Goal: Download file/media

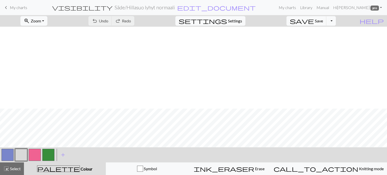
scroll to position [82, 0]
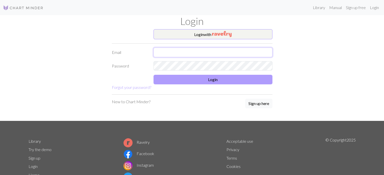
type input "[EMAIL_ADDRESS][DOMAIN_NAME]"
click at [197, 82] on button "Login" at bounding box center [212, 80] width 119 height 10
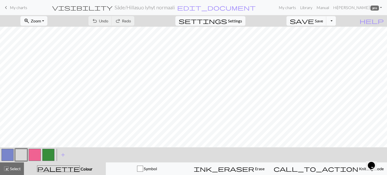
click at [336, 22] on button "Toggle Dropdown" at bounding box center [332, 21] width 10 height 10
click at [322, 41] on button "save_alt Download" at bounding box center [294, 40] width 83 height 8
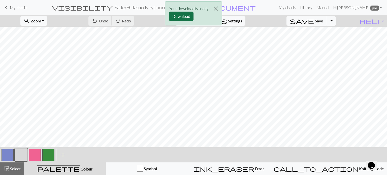
click at [186, 17] on button "Download" at bounding box center [181, 17] width 24 height 10
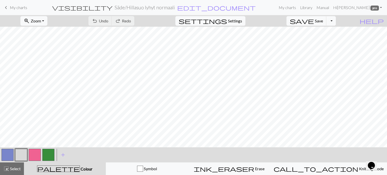
click at [17, 9] on span "My charts" at bounding box center [18, 7] width 17 height 5
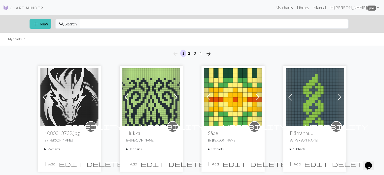
click at [208, 149] on summary "30 charts" at bounding box center [233, 149] width 50 height 5
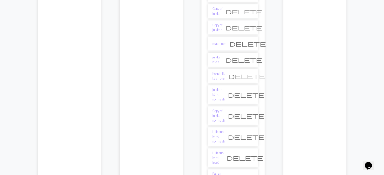
scroll to position [504, 0]
click at [223, 150] on link "Hillasuo lyhyt leveä" at bounding box center [217, 157] width 11 height 15
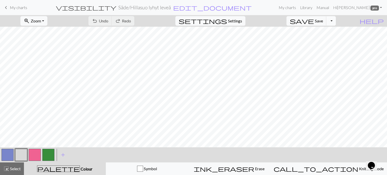
click at [336, 23] on button "Toggle Dropdown" at bounding box center [332, 21] width 10 height 10
click at [325, 42] on button "save_alt Download" at bounding box center [294, 40] width 83 height 8
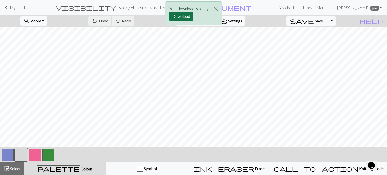
click at [188, 18] on button "Download" at bounding box center [181, 17] width 24 height 10
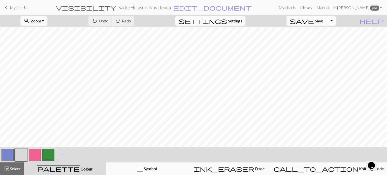
click at [6, 7] on span "keyboard_arrow_left" at bounding box center [6, 7] width 6 height 7
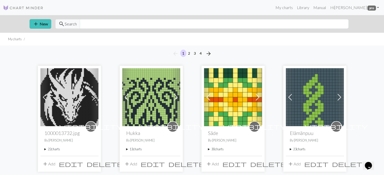
click at [209, 149] on summary "30 charts" at bounding box center [233, 149] width 50 height 5
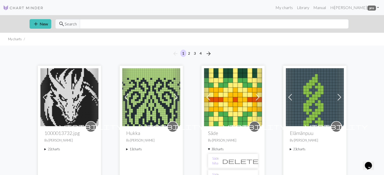
scroll to position [177, 0]
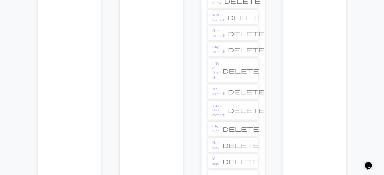
click at [217, 157] on link "kärki leveä" at bounding box center [215, 162] width 7 height 10
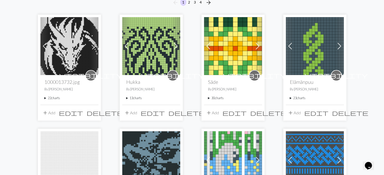
scroll to position [126, 0]
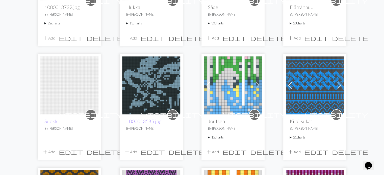
click at [209, 23] on summary "30 charts" at bounding box center [233, 23] width 50 height 5
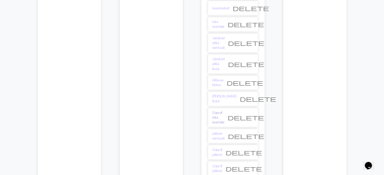
scroll to position [378, 0]
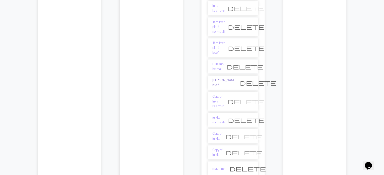
click at [220, 78] on link "[PERSON_NAME] leveä" at bounding box center [224, 83] width 24 height 10
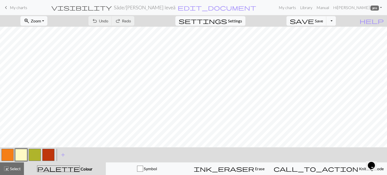
click at [5, 156] on button "button" at bounding box center [8, 155] width 12 height 12
click at [6, 156] on button "button" at bounding box center [8, 155] width 12 height 12
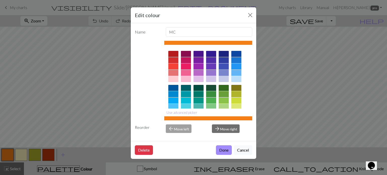
click at [224, 73] on div at bounding box center [224, 73] width 10 height 6
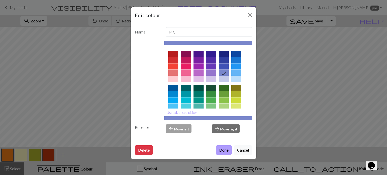
click at [226, 149] on button "Done" at bounding box center [224, 151] width 16 height 10
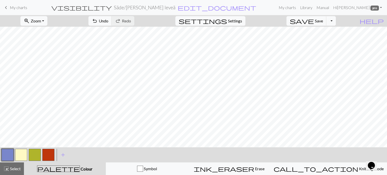
click at [36, 157] on button "button" at bounding box center [35, 155] width 12 height 12
click at [46, 156] on button "button" at bounding box center [48, 155] width 12 height 12
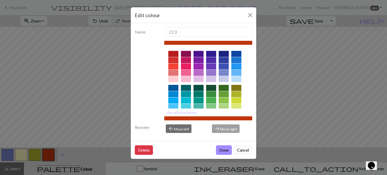
click at [185, 72] on div at bounding box center [186, 73] width 10 height 6
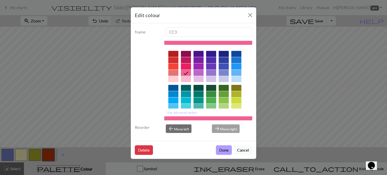
click at [224, 150] on button "Done" at bounding box center [224, 151] width 16 height 10
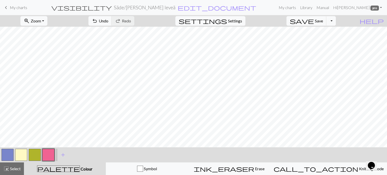
click at [21, 154] on button "button" at bounding box center [21, 155] width 12 height 12
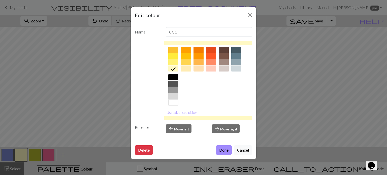
scroll to position [81, 0]
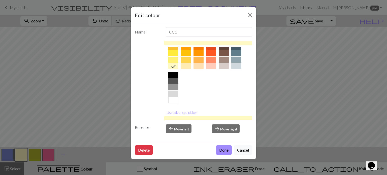
click at [176, 94] on div at bounding box center [173, 94] width 10 height 6
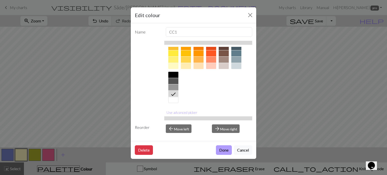
click at [224, 148] on button "Done" at bounding box center [224, 151] width 16 height 10
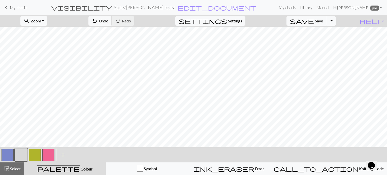
click at [32, 160] on button "button" at bounding box center [35, 155] width 12 height 12
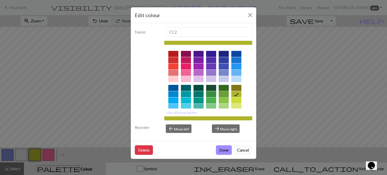
click at [223, 93] on div at bounding box center [224, 94] width 10 height 6
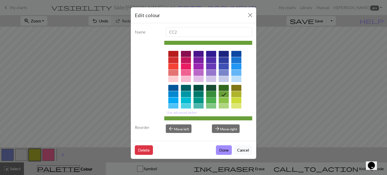
click at [214, 95] on div at bounding box center [211, 94] width 10 height 6
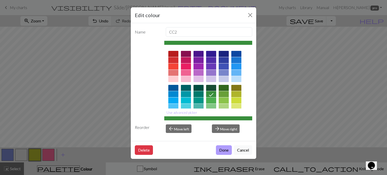
click at [222, 145] on div "Delete Done Cancel" at bounding box center [194, 150] width 126 height 18
click at [226, 149] on button "Done" at bounding box center [224, 151] width 16 height 10
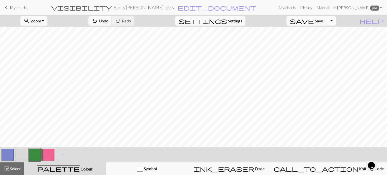
click at [336, 22] on button "Toggle Dropdown" at bounding box center [332, 21] width 10 height 10
click at [324, 41] on button "save_alt Download" at bounding box center [294, 40] width 83 height 8
click at [12, 169] on span "Select" at bounding box center [14, 168] width 11 height 5
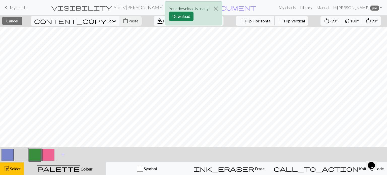
click at [65, 23] on div "Your download is ready! Download" at bounding box center [193, 15] width 387 height 30
click at [217, 8] on button "Close" at bounding box center [216, 9] width 12 height 14
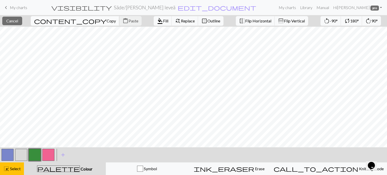
click at [107, 19] on span "Copy" at bounding box center [111, 20] width 9 height 5
click at [129, 19] on span "Paste" at bounding box center [134, 20] width 10 height 5
click at [15, 167] on span "Select" at bounding box center [14, 168] width 11 height 5
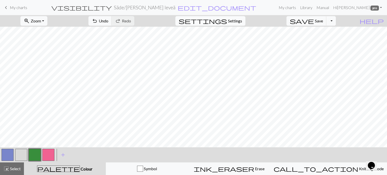
click at [242, 20] on span "Settings" at bounding box center [235, 21] width 14 height 6
select select "aran"
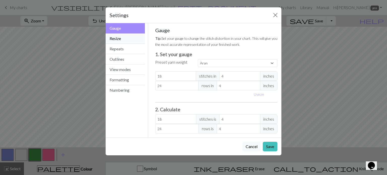
click at [123, 38] on button "Resize" at bounding box center [125, 39] width 39 height 10
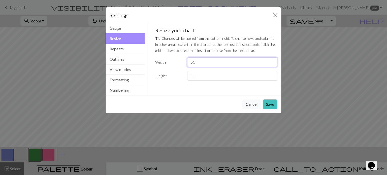
click at [273, 64] on input "51" at bounding box center [232, 62] width 90 height 10
click at [273, 64] on input "50" at bounding box center [232, 62] width 90 height 10
click at [273, 64] on input "49" at bounding box center [232, 62] width 90 height 10
type input "48"
click at [273, 64] on input "48" at bounding box center [232, 62] width 90 height 10
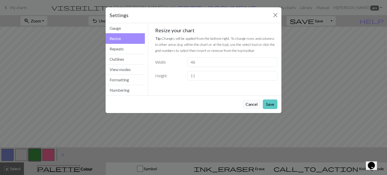
click at [270, 104] on button "Save" at bounding box center [270, 105] width 15 height 10
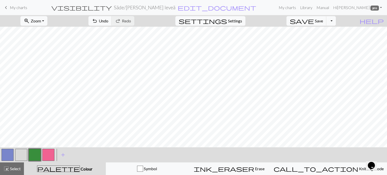
click at [29, 155] on button "button" at bounding box center [35, 155] width 12 height 12
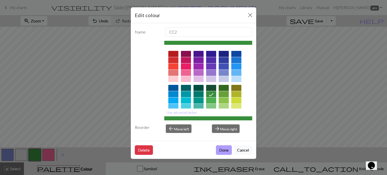
click at [223, 150] on button "Done" at bounding box center [224, 151] width 16 height 10
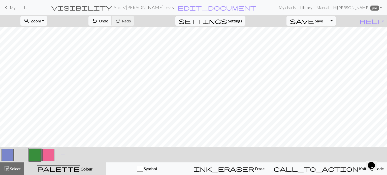
drag, startPoint x: 47, startPoint y: 153, endPoint x: 48, endPoint y: 149, distance: 4.2
click at [47, 153] on button "button" at bounding box center [48, 155] width 12 height 12
click at [336, 20] on button "Toggle Dropdown" at bounding box center [332, 21] width 10 height 10
click at [324, 41] on button "save_alt Download" at bounding box center [294, 40] width 83 height 8
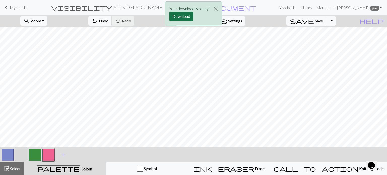
click at [182, 16] on button "Download" at bounding box center [181, 17] width 24 height 10
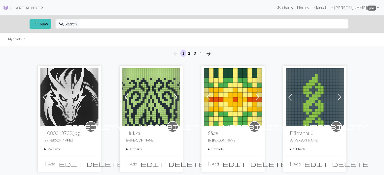
click at [208, 149] on summary "30 charts" at bounding box center [233, 149] width 50 height 5
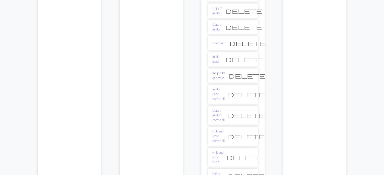
scroll to position [504, 0]
click at [223, 150] on link "Hillasuo lyhyt leveä" at bounding box center [217, 157] width 11 height 15
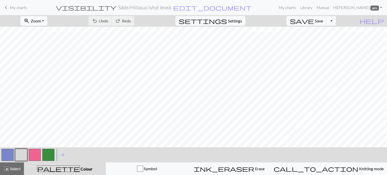
click at [11, 157] on button "button" at bounding box center [8, 155] width 12 height 12
click at [11, 156] on button "button" at bounding box center [8, 155] width 12 height 12
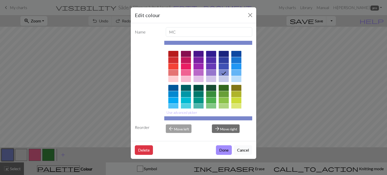
click at [246, 151] on button "Cancel" at bounding box center [243, 151] width 18 height 10
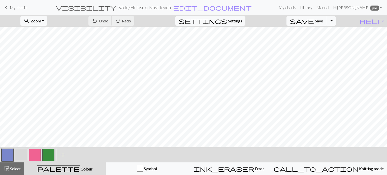
click at [34, 155] on button "button" at bounding box center [35, 155] width 12 height 12
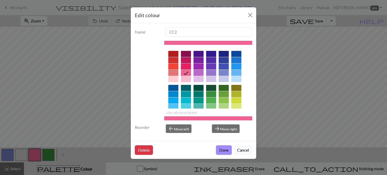
drag, startPoint x: 244, startPoint y: 149, endPoint x: 225, endPoint y: 149, distance: 19.4
click at [244, 149] on button "Cancel" at bounding box center [243, 151] width 18 height 10
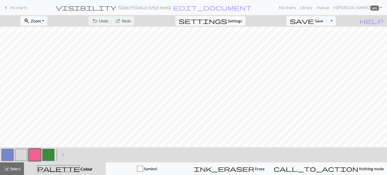
click at [48, 157] on button "button" at bounding box center [48, 155] width 12 height 12
